Goal: Find specific page/section

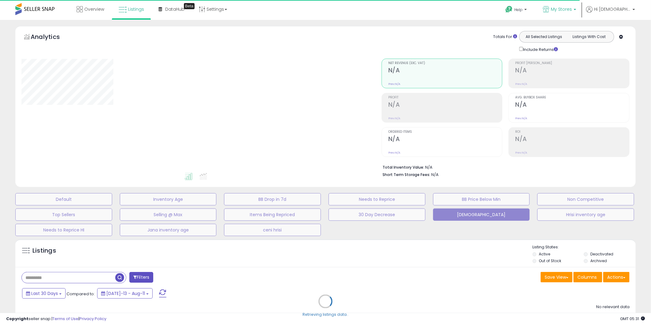
type input "**********"
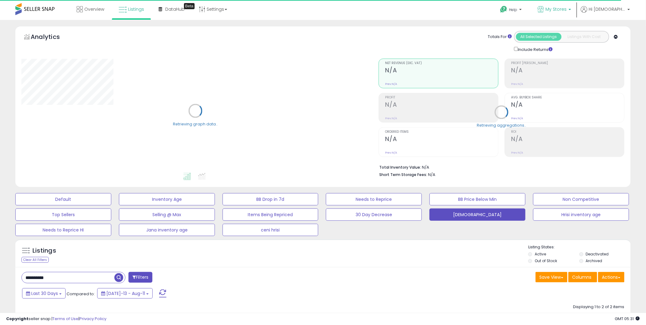
click at [571, 10] on b at bounding box center [570, 11] width 2 height 4
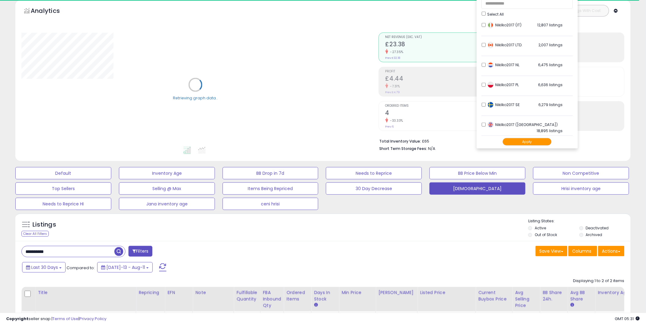
scroll to position [34, 0]
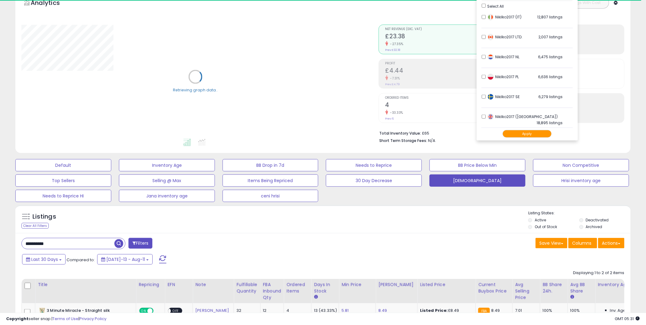
click at [246, 66] on div "Retrieving graph data.." at bounding box center [195, 81] width 357 height 126
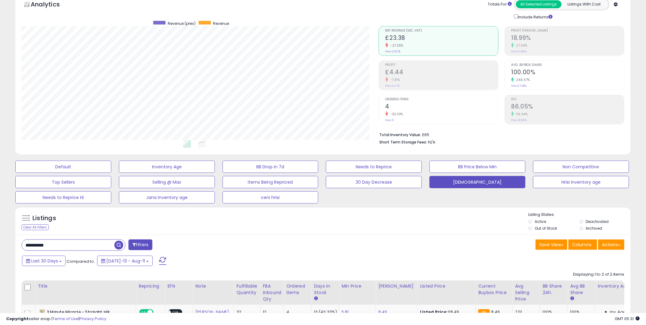
scroll to position [0, 0]
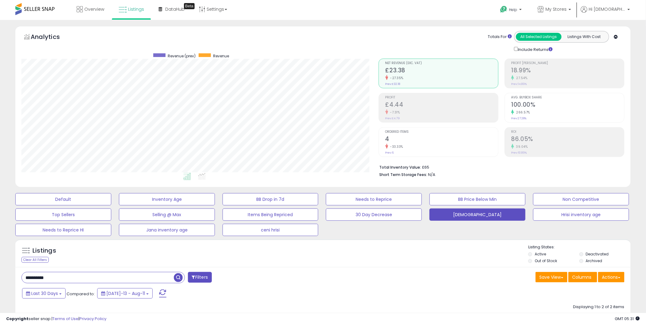
drag, startPoint x: 71, startPoint y: 275, endPoint x: -2, endPoint y: 276, distance: 73.0
click at [0, 276] on html "Unable to login Retrieving listings data.. has not yet accepted the Terms of Us…" at bounding box center [323, 162] width 646 height 325
click at [180, 276] on span "button" at bounding box center [178, 277] width 9 height 9
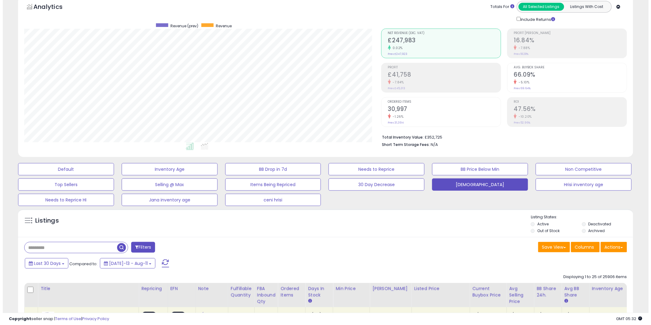
scroll to position [68, 0]
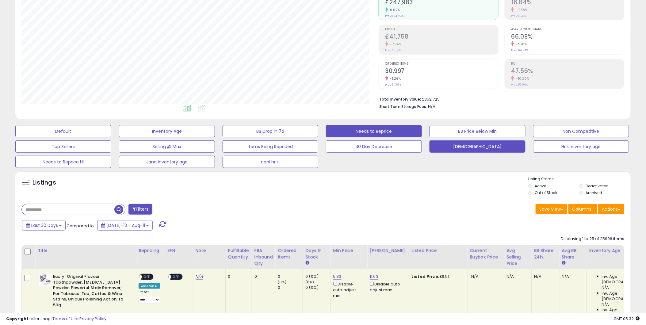
click at [361, 129] on button "Needs to Reprice" at bounding box center [374, 131] width 96 height 12
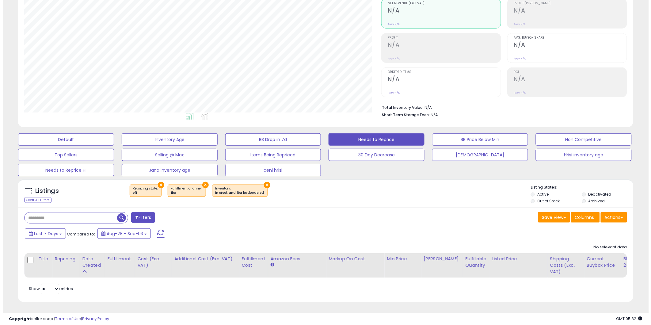
scroll to position [126, 357]
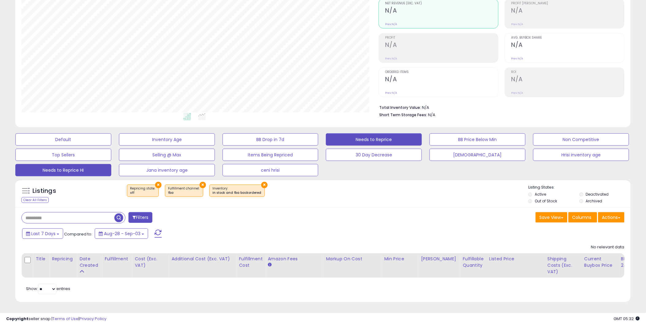
click at [94, 164] on button "Needs to Reprice HI" at bounding box center [63, 170] width 96 height 12
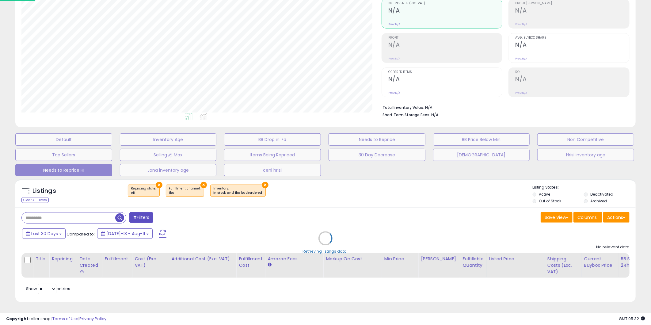
scroll to position [306451, 306217]
select select "**"
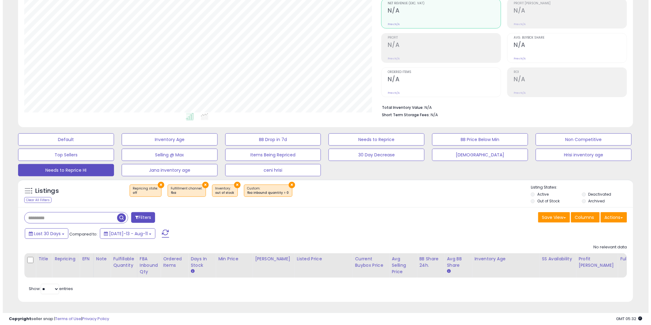
scroll to position [126, 357]
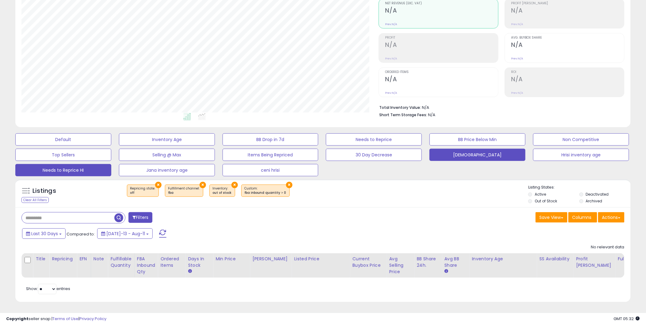
click at [479, 149] on button "[DEMOGRAPHIC_DATA]" at bounding box center [478, 155] width 96 height 12
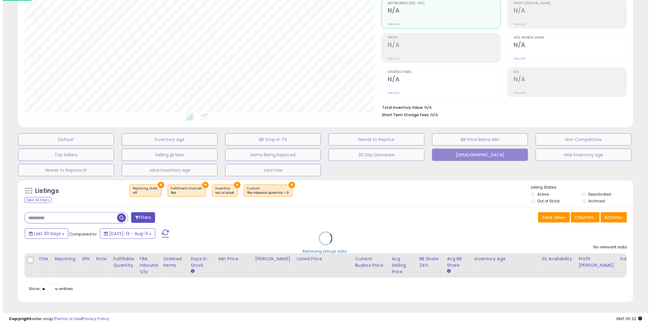
scroll to position [126, 360]
